Goal: Task Accomplishment & Management: Manage account settings

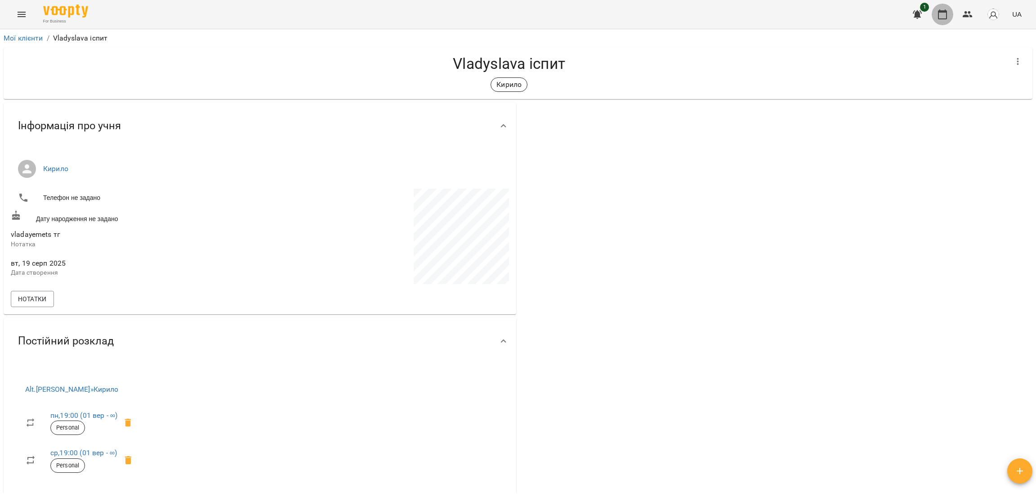
click at [942, 20] on button "button" at bounding box center [943, 15] width 22 height 22
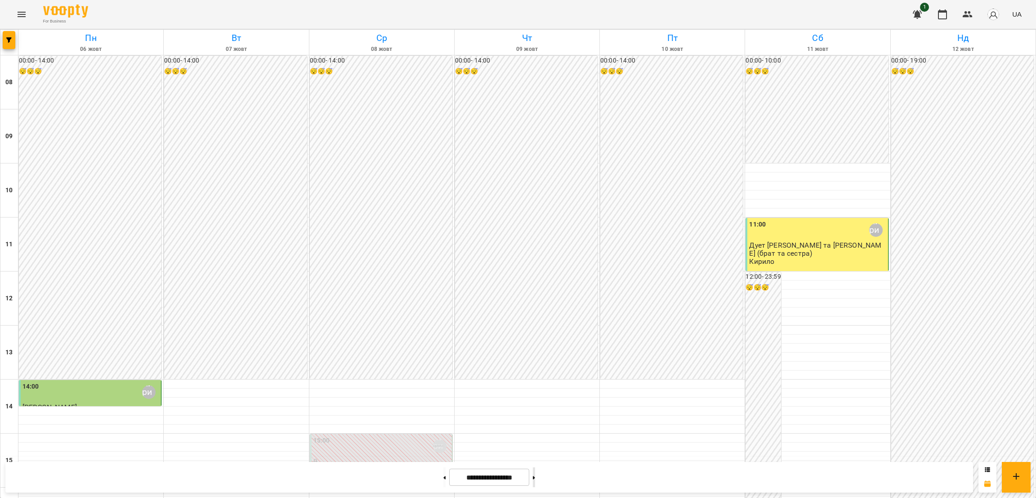
click at [535, 474] on button at bounding box center [534, 477] width 2 height 20
type input "**********"
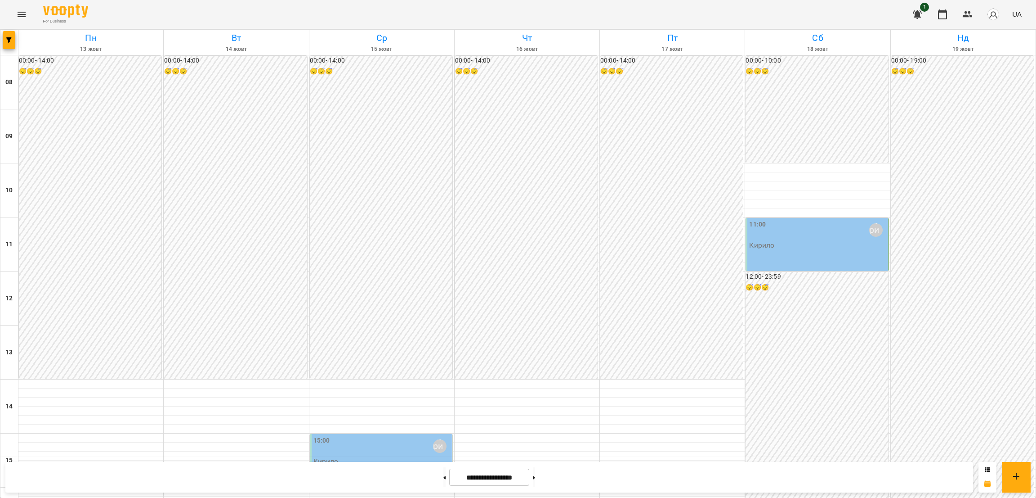
scroll to position [388, 0]
drag, startPoint x: 417, startPoint y: 368, endPoint x: 415, endPoint y: 353, distance: 14.5
click at [415, 353] on div "00:00 - 14:00 😴😴😴 15:00 [PERSON_NAME] 19:00 [PERSON_NAME] 20:00 [PERSON_NAME] 2…" at bounding box center [381, 460] width 145 height 810
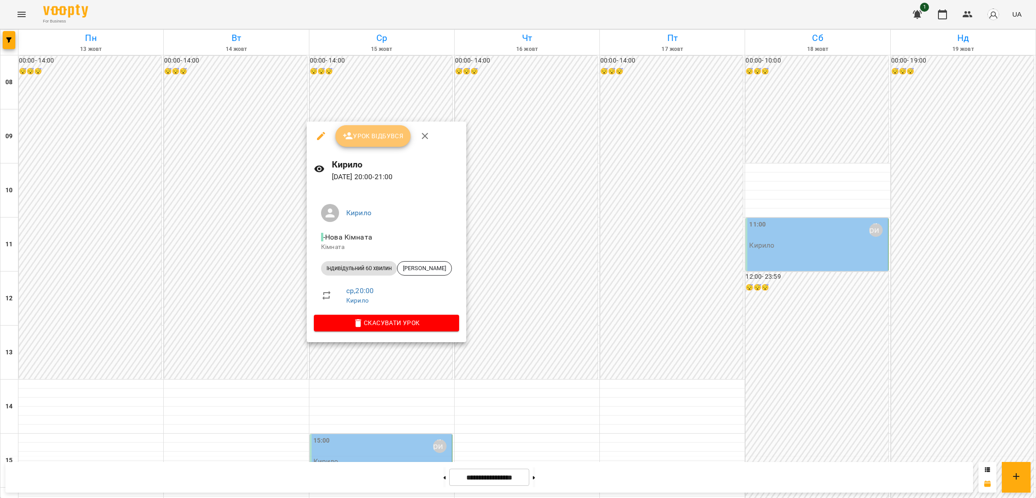
click at [384, 133] on span "Урок відбувся" at bounding box center [373, 135] width 61 height 11
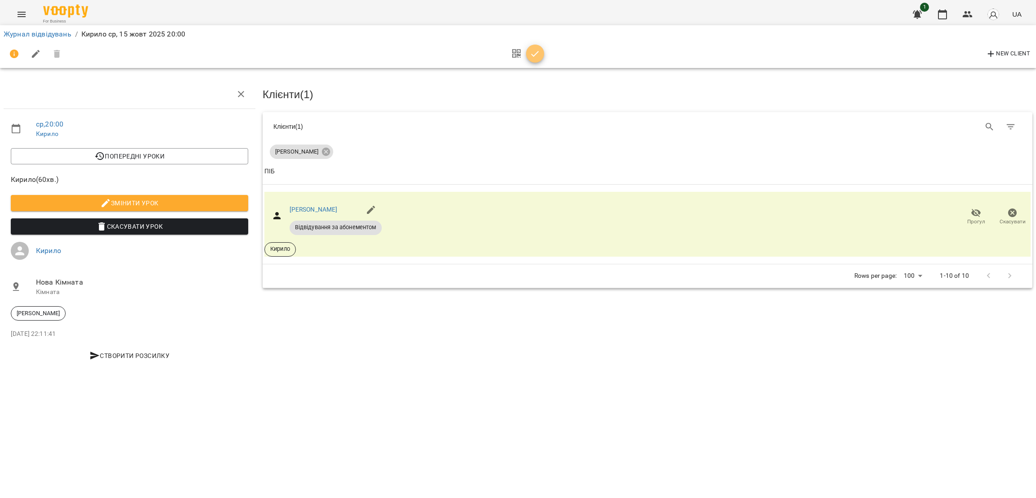
click at [536, 55] on icon "button" at bounding box center [535, 54] width 11 height 11
